Goal: Task Accomplishment & Management: Manage account settings

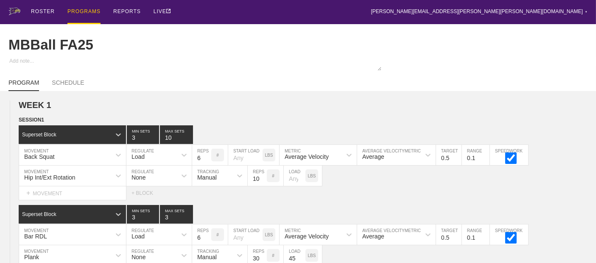
click at [84, 11] on div "PROGRAMS" at bounding box center [83, 12] width 33 height 24
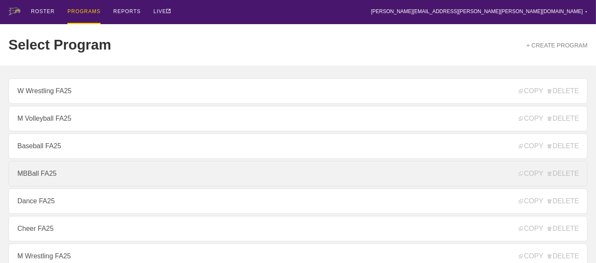
scroll to position [141, 0]
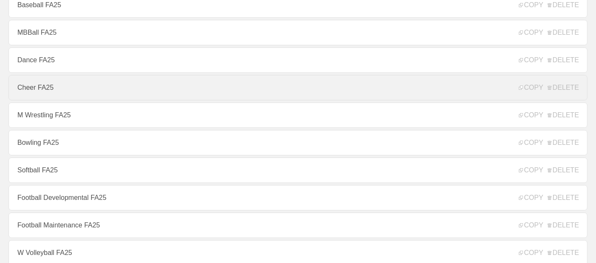
click at [36, 92] on link "Cheer FA25" at bounding box center [297, 87] width 579 height 25
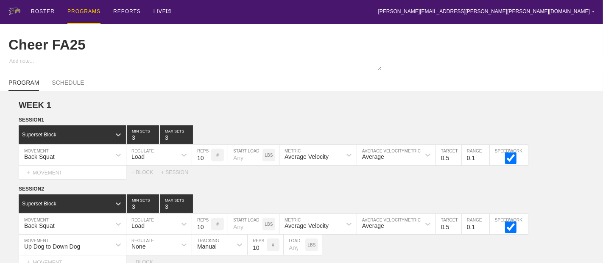
type textarea "x"
type input "Cheer FA25"
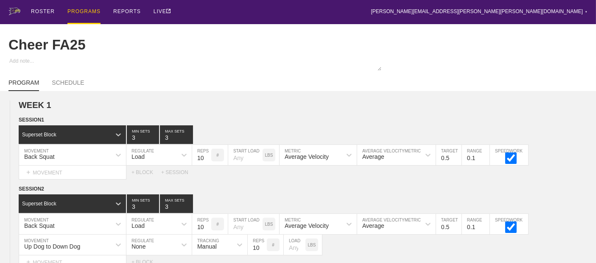
click at [83, 13] on div "PROGRAMS" at bounding box center [83, 12] width 33 height 24
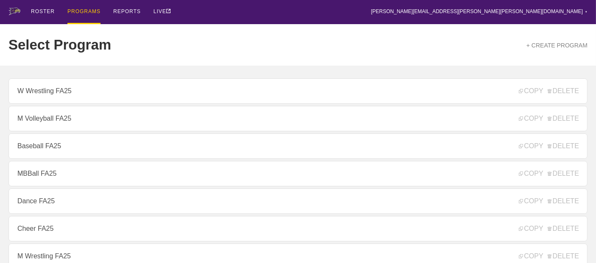
click at [83, 13] on div "PROGRAMS" at bounding box center [83, 12] width 33 height 24
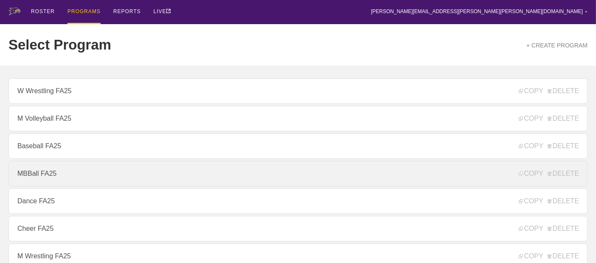
scroll to position [141, 0]
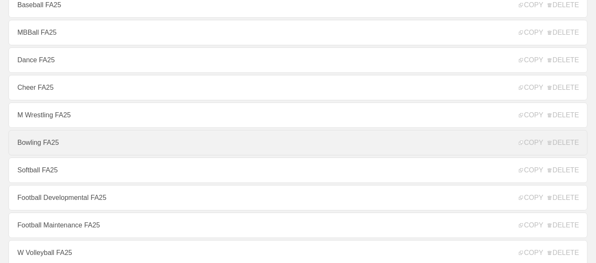
click at [49, 148] on link "Bowling FA25" at bounding box center [297, 142] width 579 height 25
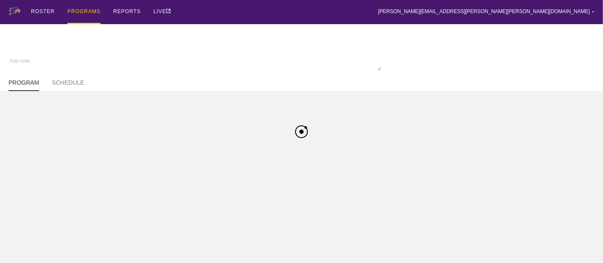
type textarea "x"
type input "Bowling FA25"
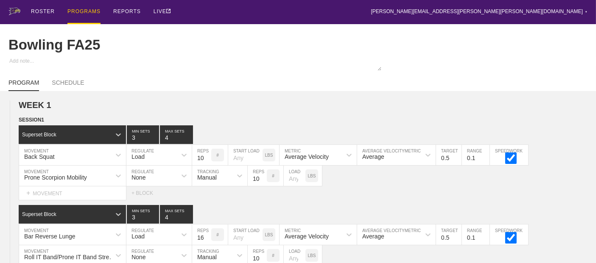
click at [78, 10] on div "PROGRAMS" at bounding box center [83, 12] width 33 height 24
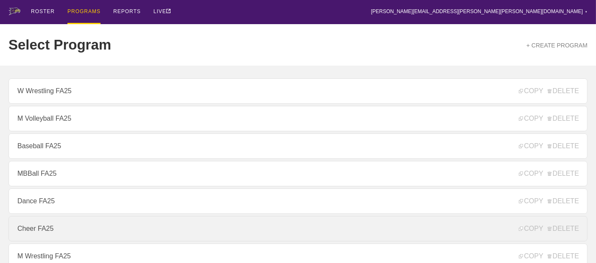
click at [34, 230] on link "Cheer FA25" at bounding box center [297, 228] width 579 height 25
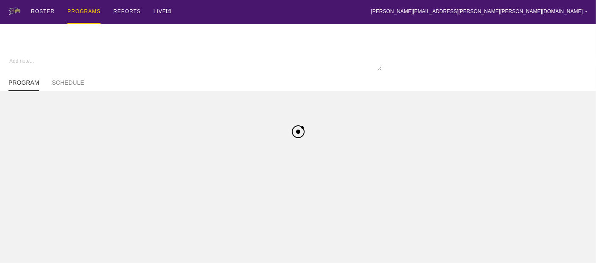
type textarea "x"
type input "Cheer FA25"
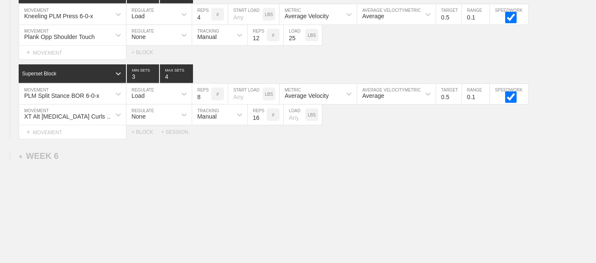
scroll to position [3759, 0]
